Goal: Transaction & Acquisition: Obtain resource

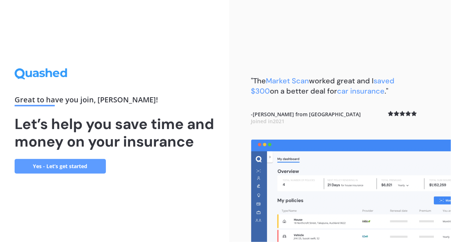
click at [83, 173] on link "Yes - Let’s get started" at bounding box center [60, 166] width 91 height 15
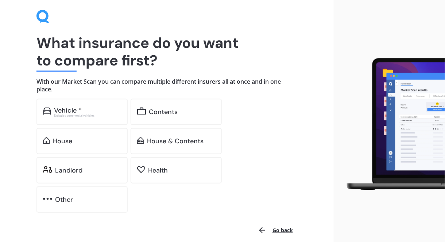
scroll to position [37, 0]
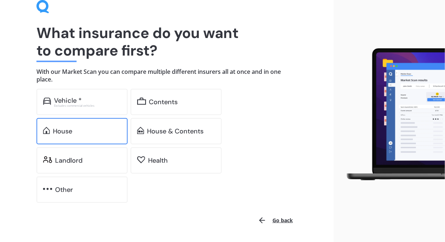
click at [84, 133] on div "House" at bounding box center [87, 130] width 68 height 7
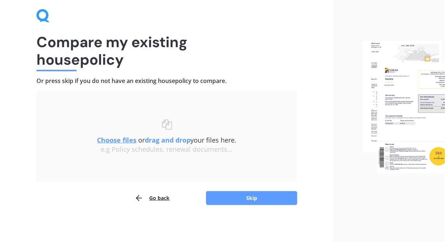
scroll to position [27, 0]
click at [127, 141] on u "Choose files" at bounding box center [116, 140] width 39 height 9
click at [239, 198] on button "Skip" at bounding box center [251, 198] width 91 height 14
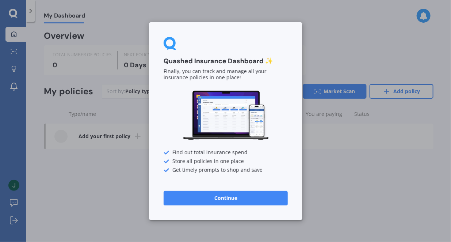
click at [207, 196] on button "Continue" at bounding box center [226, 197] width 124 height 15
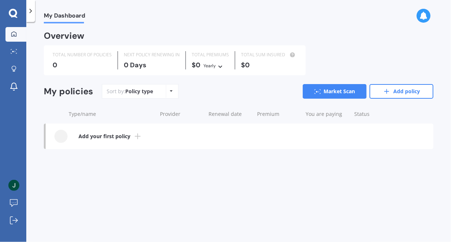
click at [133, 136] on icon at bounding box center [137, 136] width 9 height 9
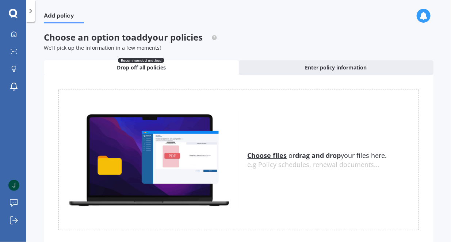
click at [262, 157] on u "Choose files" at bounding box center [267, 155] width 39 height 9
drag, startPoint x: 143, startPoint y: 70, endPoint x: 302, endPoint y: 196, distance: 202.2
click at [302, 196] on div "Choose files or drag and drop your files here. Choose files or photos e.g Polic…" at bounding box center [238, 159] width 360 height 141
click at [193, 156] on img at bounding box center [149, 159] width 180 height 99
drag, startPoint x: 179, startPoint y: 158, endPoint x: 285, endPoint y: 205, distance: 116.1
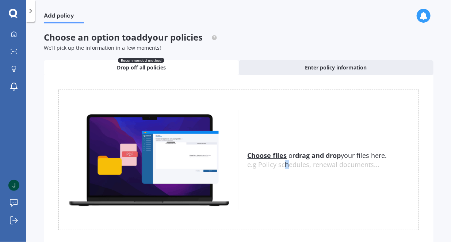
click at [285, 205] on div "Choose files or drag and drop your files here. Choose files or photos e.g Polic…" at bounding box center [238, 159] width 360 height 141
drag, startPoint x: 285, startPoint y: 203, endPoint x: 283, endPoint y: 192, distance: 11.3
click at [279, 193] on div "Choose files or drag and drop your files here. Choose files or photos e.g Polic…" at bounding box center [238, 159] width 360 height 141
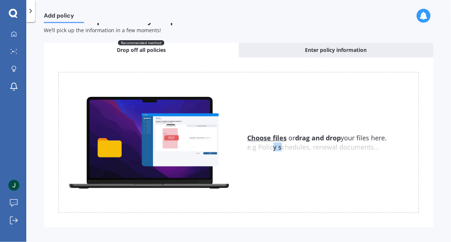
scroll to position [24, 0]
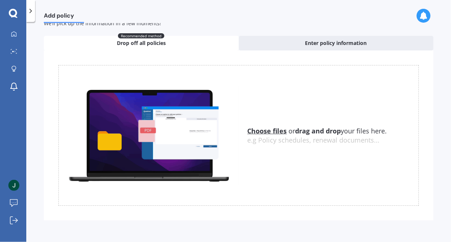
drag, startPoint x: 323, startPoint y: 132, endPoint x: 325, endPoint y: 160, distance: 28.2
click at [325, 160] on div "Choose files or drag and drop your files here. Choose files or photos e.g Polic…" at bounding box center [238, 135] width 360 height 141
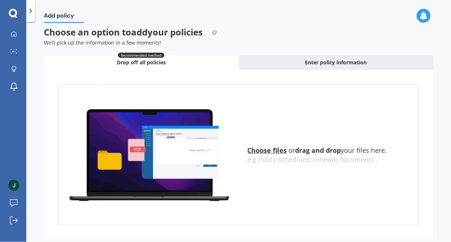
scroll to position [0, 0]
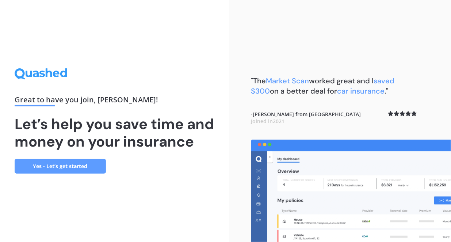
click at [84, 172] on link "Yes - Let’s get started" at bounding box center [60, 166] width 91 height 15
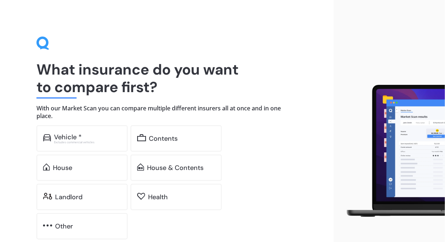
scroll to position [60, 0]
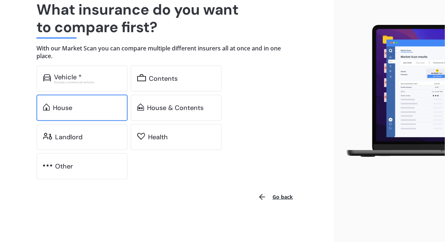
click at [104, 106] on div "House" at bounding box center [87, 107] width 68 height 7
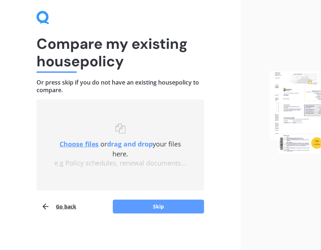
scroll to position [42, 0]
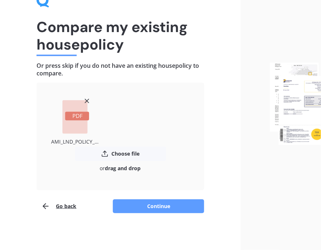
click at [151, 203] on button "Continue" at bounding box center [158, 207] width 91 height 14
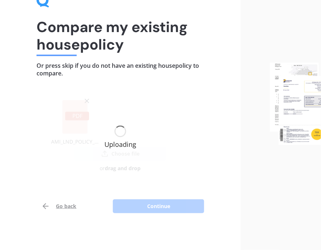
scroll to position [60, 0]
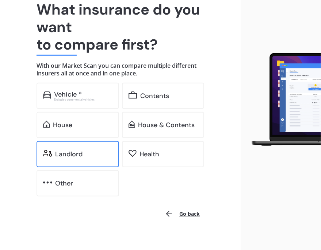
click at [82, 155] on div "Landlord" at bounding box center [83, 154] width 57 height 7
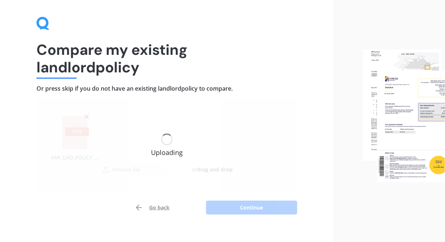
scroll to position [29, 0]
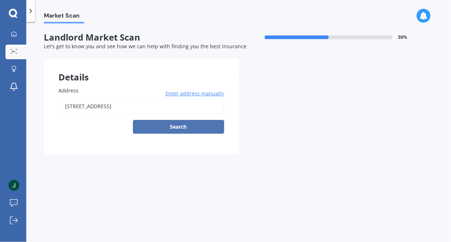
click at [190, 129] on button "Search" at bounding box center [178, 127] width 91 height 14
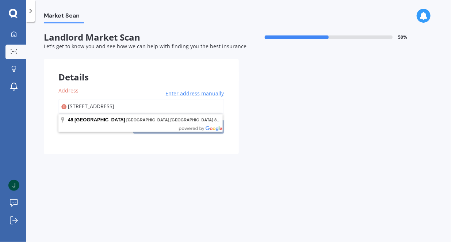
click at [193, 110] on input "[STREET_ADDRESS]" at bounding box center [141, 106] width 166 height 15
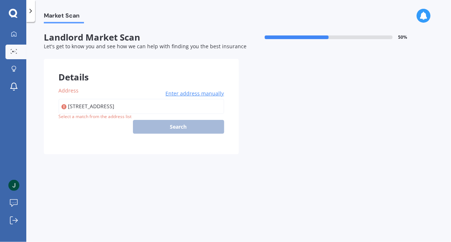
type input "[STREET_ADDRESS]"
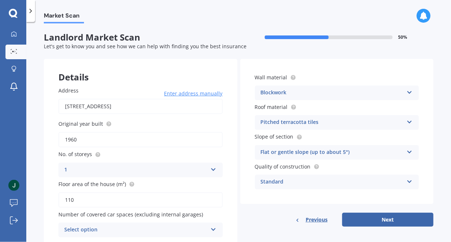
scroll to position [29, 0]
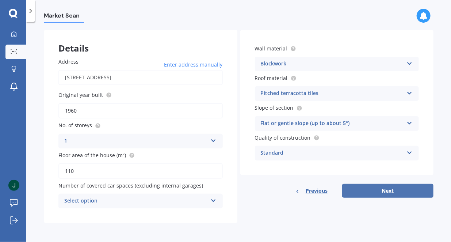
click at [364, 186] on button "Next" at bounding box center [387, 191] width 91 height 14
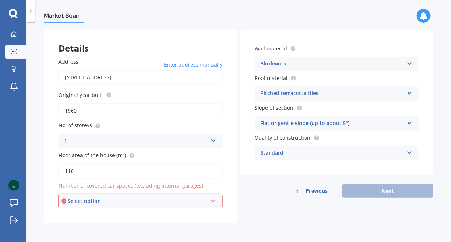
click at [210, 200] on icon at bounding box center [213, 199] width 6 height 5
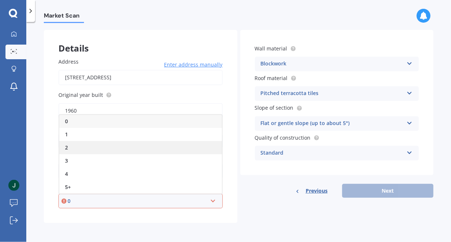
click at [134, 147] on div "2" at bounding box center [140, 147] width 163 height 13
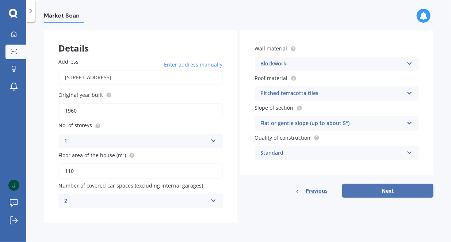
click at [370, 191] on button "Next" at bounding box center [387, 191] width 91 height 14
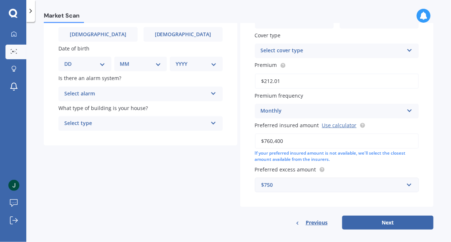
scroll to position [73, 0]
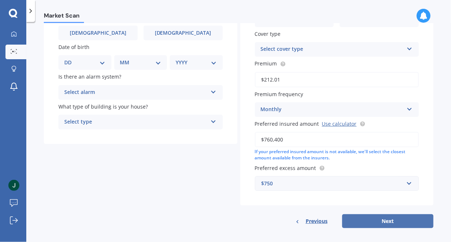
click at [371, 218] on button "Next" at bounding box center [387, 221] width 91 height 14
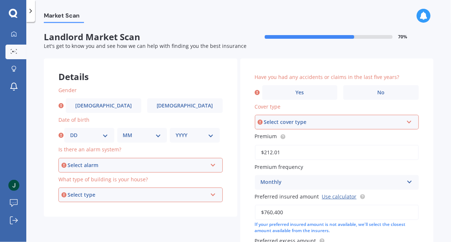
scroll to position [0, 0]
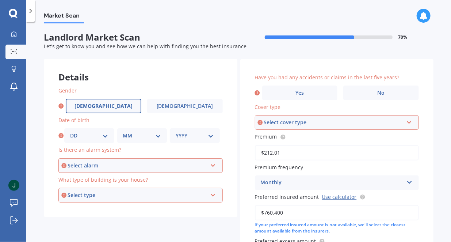
click at [114, 108] on label "Male" at bounding box center [104, 106] width 76 height 15
click at [0, 0] on input "Male" at bounding box center [0, 0] width 0 height 0
click at [107, 137] on select "DD 01 02 03 04 05 06 07 08 09 10 11 12 13 14 15 16 17 18 19 20 21 22 23 24 25 2…" at bounding box center [89, 135] width 38 height 8
select select "04"
click at [70, 132] on select "DD 01 02 03 04 05 06 07 08 09 10 11 12 13 14 15 16 17 18 19 20 21 22 23 24 25 2…" at bounding box center [89, 135] width 38 height 8
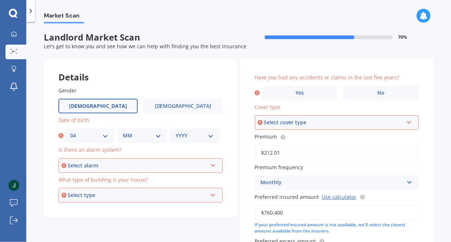
click at [145, 138] on select "MM 01 02 03 04 05 06 07 08 09 10 11 12" at bounding box center [142, 135] width 38 height 8
select select "08"
click at [123, 132] on select "MM 01 02 03 04 05 06 07 08 09 10 11 12" at bounding box center [142, 135] width 38 height 8
click at [193, 138] on select "YYYY 2009 2008 2007 2006 2005 2004 2003 2002 2001 2000 1999 1998 1997 1996 1995…" at bounding box center [195, 135] width 38 height 8
select select "1959"
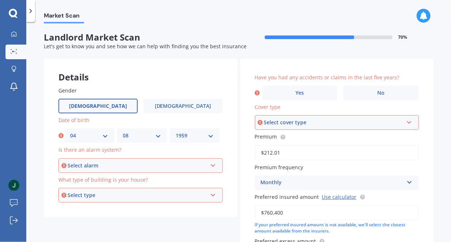
click at [176, 132] on select "YYYY 2009 2008 2007 2006 2005 2004 2003 2002 2001 2000 1999 1998 1997 1996 1995…" at bounding box center [195, 135] width 38 height 8
click at [161, 168] on div "Select alarm" at bounding box center [137, 165] width 139 height 8
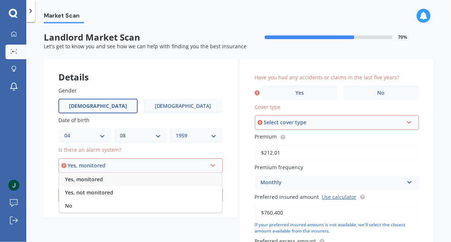
click at [80, 204] on div "No" at bounding box center [140, 205] width 163 height 13
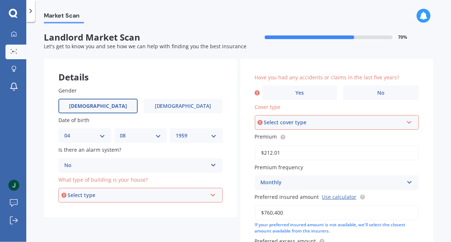
click at [107, 193] on div "Select type" at bounding box center [137, 195] width 139 height 8
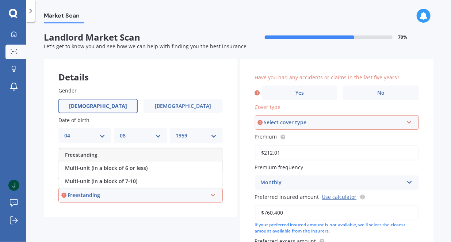
click at [104, 195] on div "Freestanding" at bounding box center [137, 195] width 139 height 8
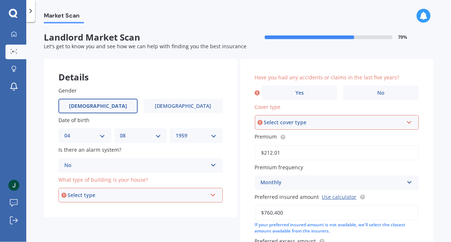
click at [112, 193] on div "Select type" at bounding box center [137, 195] width 139 height 8
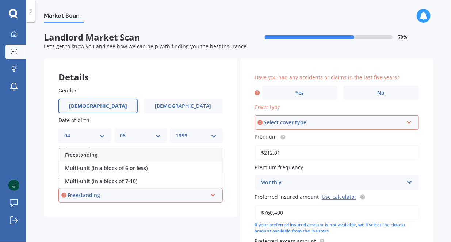
click at [102, 155] on div "Freestanding" at bounding box center [140, 154] width 163 height 13
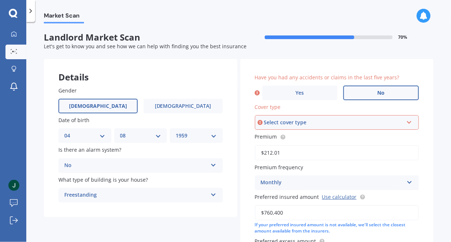
click at [377, 92] on span "No" at bounding box center [380, 93] width 7 height 6
click at [0, 0] on input "No" at bounding box center [0, 0] width 0 height 0
click at [388, 121] on div "Select cover type" at bounding box center [333, 122] width 139 height 8
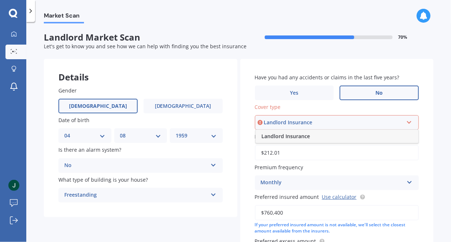
click at [352, 122] on div "Landlord Insurance" at bounding box center [333, 122] width 139 height 8
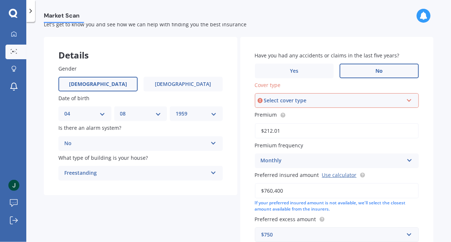
scroll to position [37, 0]
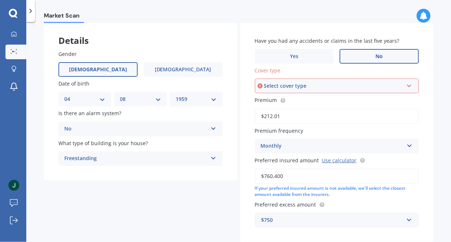
click at [344, 88] on div "Select cover type" at bounding box center [333, 86] width 139 height 8
click at [312, 99] on div "Landlord Insurance" at bounding box center [337, 99] width 163 height 13
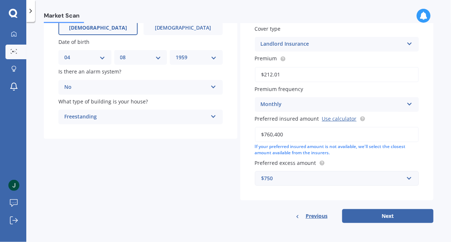
scroll to position [78, 0]
click at [383, 217] on button "Next" at bounding box center [387, 216] width 91 height 14
select select "04"
select select "08"
select select "1959"
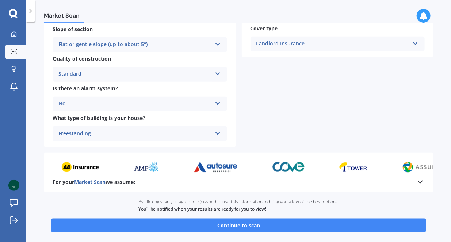
scroll to position [285, 0]
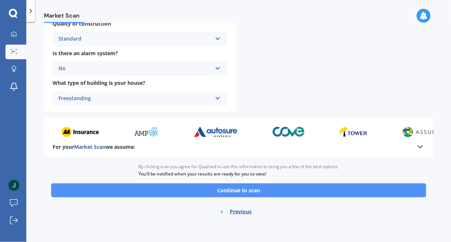
click at [263, 192] on button "Continue to scan" at bounding box center [238, 190] width 375 height 14
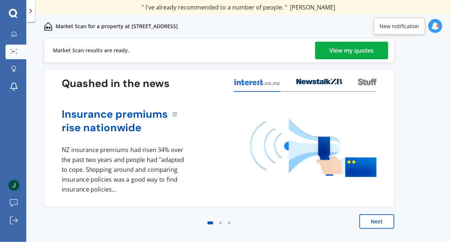
click at [355, 50] on div "View my quotes" at bounding box center [352, 51] width 44 height 18
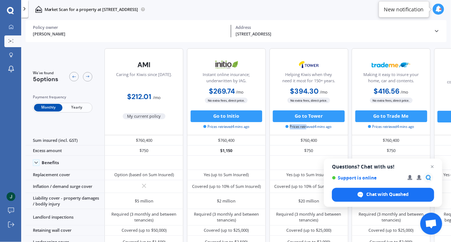
drag, startPoint x: 336, startPoint y: 107, endPoint x: 306, endPoint y: 124, distance: 35.0
click at [306, 124] on div "No extra fees, direct price. Go to Tower Prices retrieved 4 mins ago" at bounding box center [308, 113] width 79 height 32
click at [336, 101] on div "No extra fees, direct price." at bounding box center [308, 100] width 79 height 6
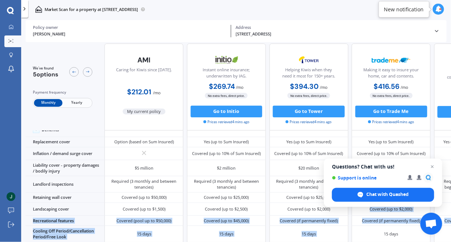
drag, startPoint x: 335, startPoint y: 239, endPoint x: 384, endPoint y: 240, distance: 49.3
click at [384, 240] on div "We've found 5 options Payment frequency Monthly Yearly Caring for Kiwis since 1…" at bounding box center [238, 142] width 425 height 199
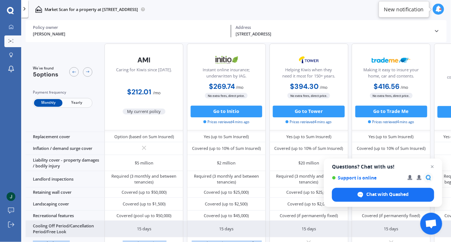
drag, startPoint x: 384, startPoint y: 238, endPoint x: 412, endPoint y: 229, distance: 29.3
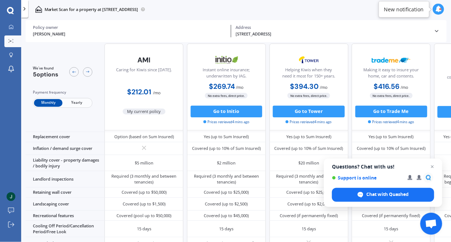
click at [438, 31] on icon at bounding box center [437, 31] width 6 height 6
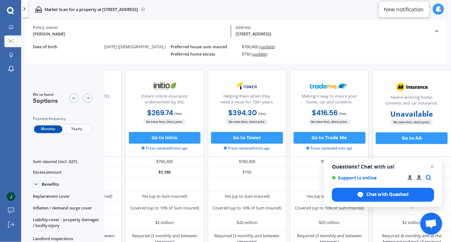
scroll to position [0, 0]
